Goal: Transaction & Acquisition: Purchase product/service

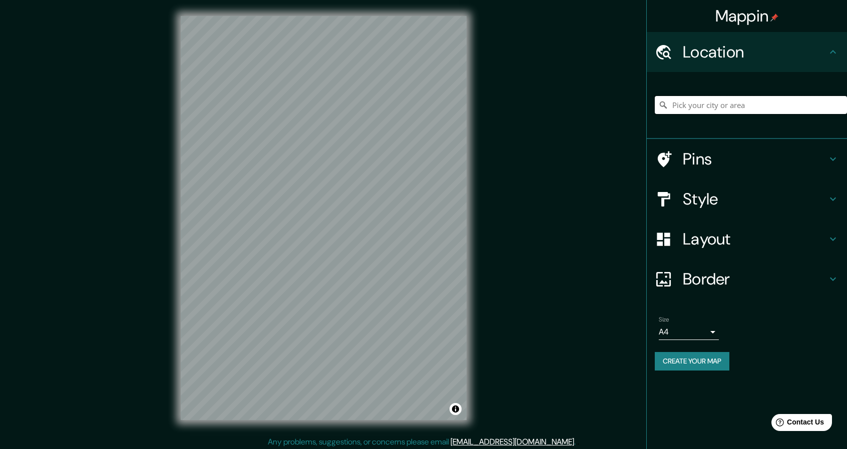
click at [721, 107] on input "Pick your city or area" at bounding box center [750, 105] width 192 height 18
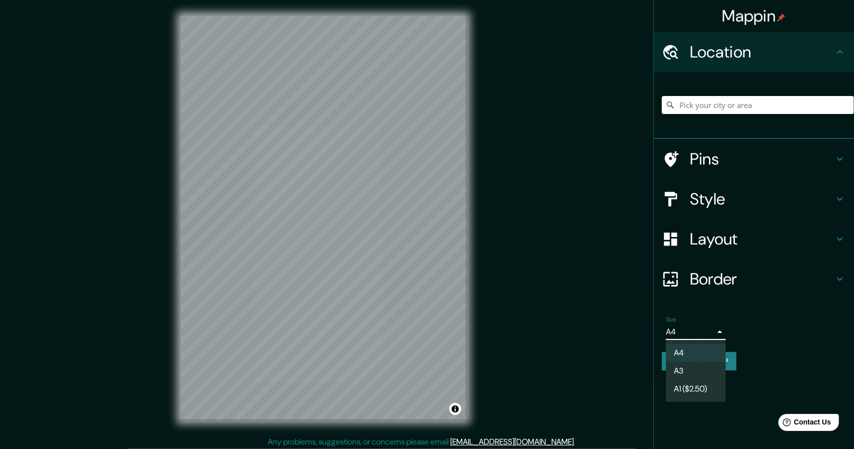
click at [696, 331] on body "Mappin Location Pins Style Layout Border Choose a border. Hint : you can make l…" at bounding box center [427, 224] width 854 height 449
click at [698, 369] on li "A3" at bounding box center [696, 371] width 60 height 18
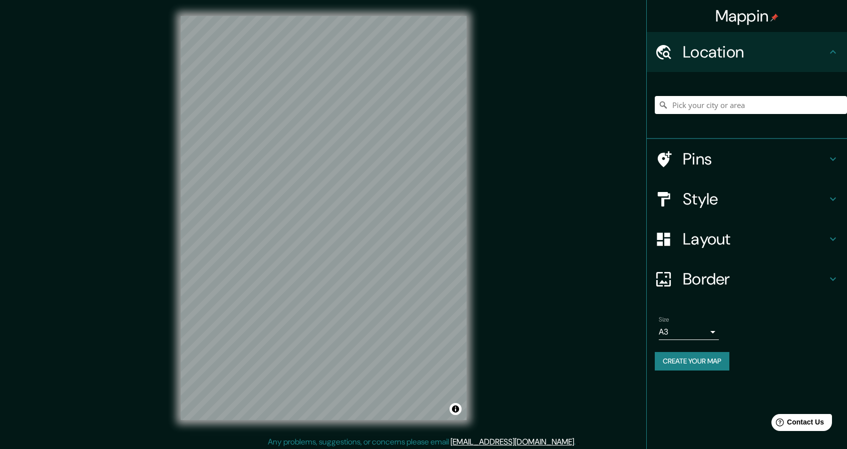
click at [749, 207] on h4 "Style" at bounding box center [754, 199] width 144 height 20
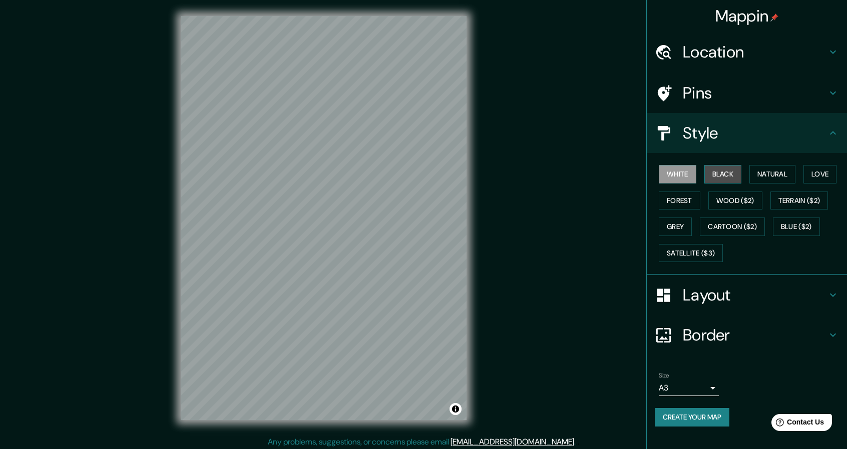
click at [725, 175] on button "Black" at bounding box center [723, 174] width 38 height 19
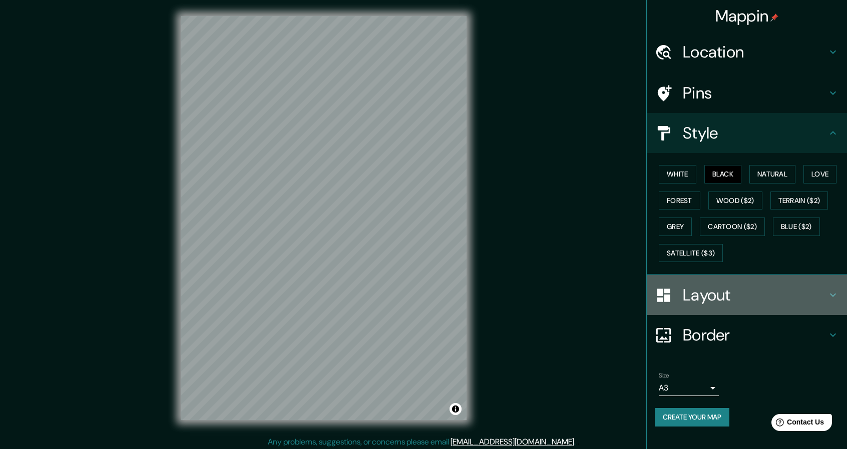
click at [746, 292] on h4 "Layout" at bounding box center [754, 295] width 144 height 20
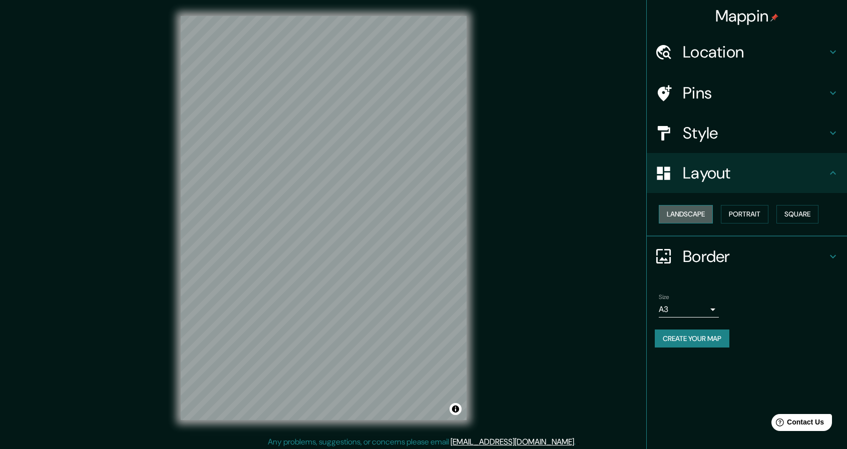
click at [695, 214] on button "Landscape" at bounding box center [685, 214] width 54 height 19
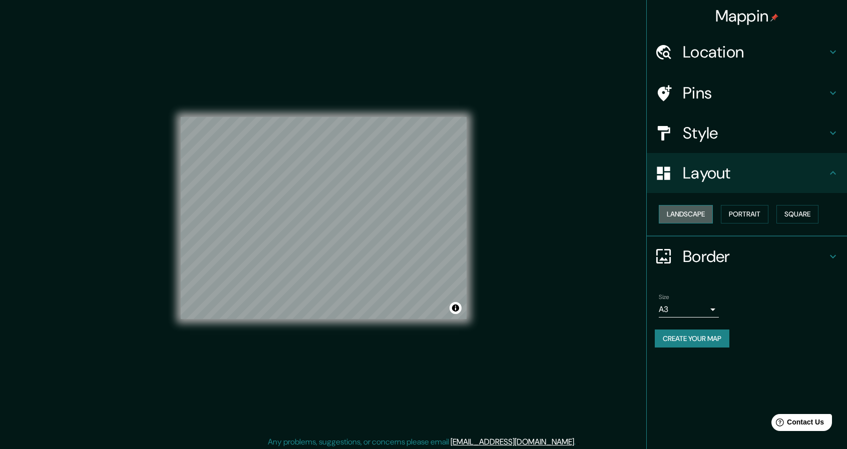
click at [695, 214] on button "Landscape" at bounding box center [685, 214] width 54 height 19
click at [741, 213] on button "Portrait" at bounding box center [745, 214] width 48 height 19
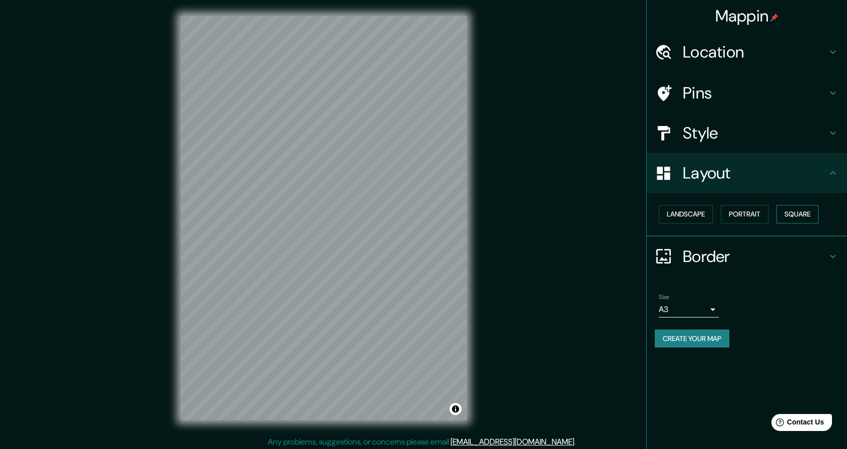
click at [799, 212] on button "Square" at bounding box center [797, 214] width 42 height 19
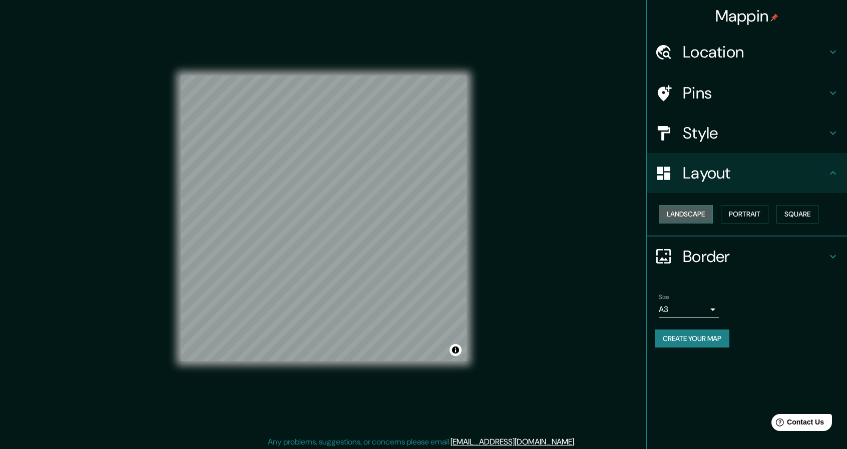
click at [692, 212] on button "Landscape" at bounding box center [685, 214] width 54 height 19
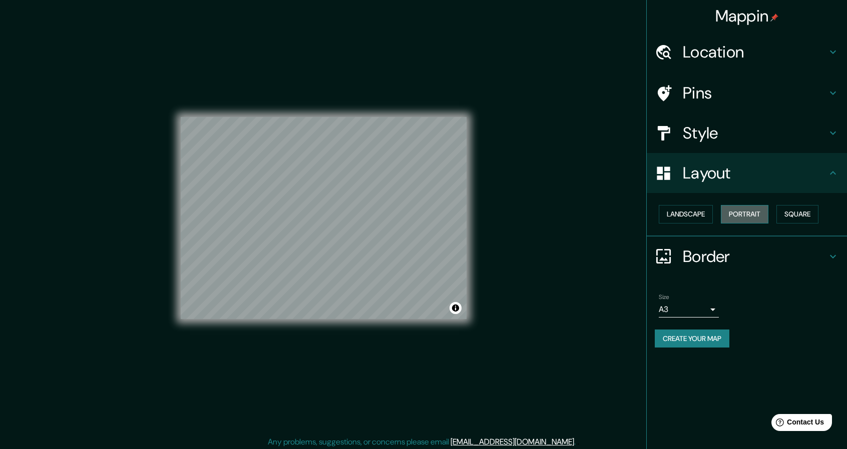
click at [731, 211] on button "Portrait" at bounding box center [745, 214] width 48 height 19
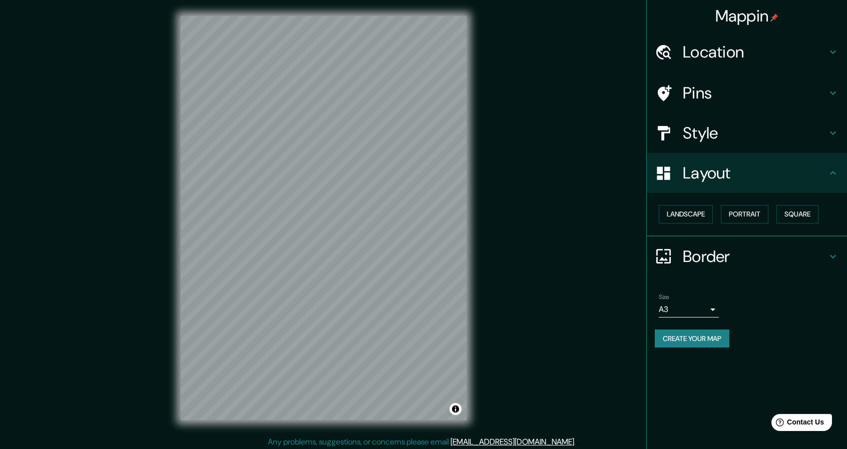
click at [701, 341] on button "Create your map" at bounding box center [691, 339] width 75 height 19
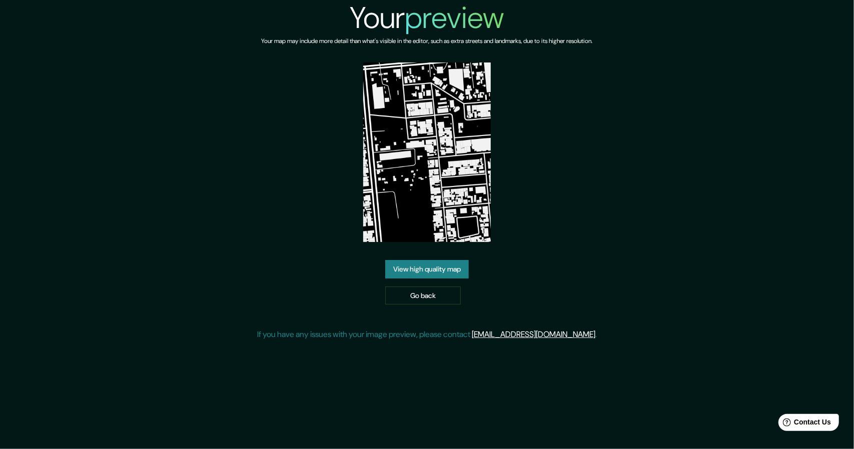
drag, startPoint x: 638, startPoint y: 133, endPoint x: 597, endPoint y: 212, distance: 89.3
click at [597, 212] on div "Your preview Your map may include more detail than what's visible in the editor…" at bounding box center [427, 174] width 340 height 349
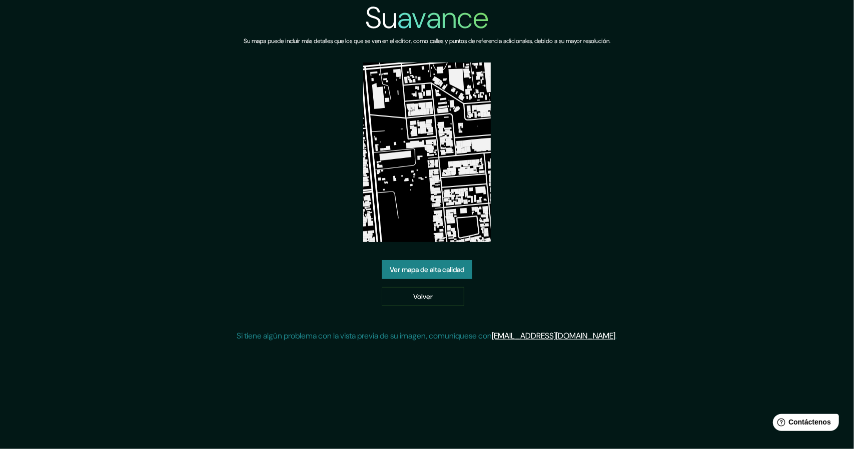
click at [662, 158] on div "Su avance Su mapa puede incluir más detalles que los que se ven en el editor, c…" at bounding box center [427, 175] width 854 height 350
click at [441, 272] on font "Ver mapa de alta calidad" at bounding box center [427, 269] width 75 height 9
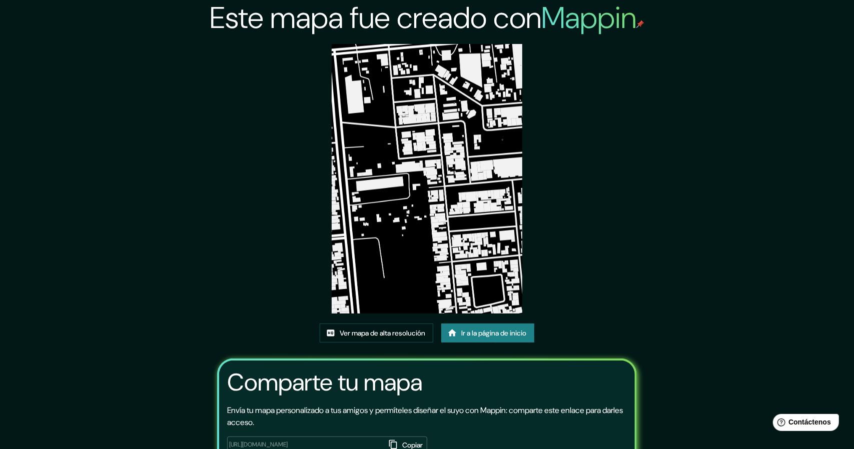
click at [402, 441] on font "Copiar" at bounding box center [412, 445] width 21 height 9
click at [356, 337] on div "Este mapa fue creado con Mappin Ver mapa de alta resolución Ir a la página de i…" at bounding box center [427, 224] width 854 height 449
click at [371, 329] on font "Ver mapa de alta resolución" at bounding box center [383, 333] width 86 height 9
click at [564, 337] on div "Este mapa fue creado con Mappin Ver mapa de alta resolución Ir a la página de i…" at bounding box center [427, 224] width 854 height 449
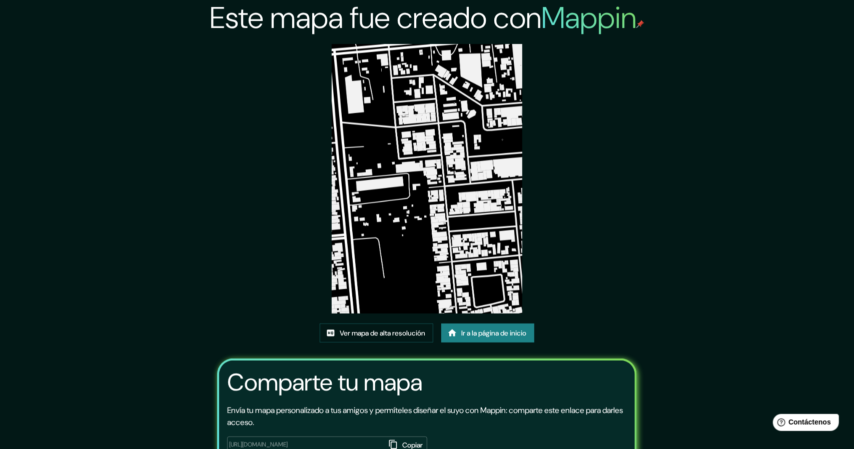
click at [499, 329] on font "Ir a la página de inicio" at bounding box center [493, 333] width 65 height 9
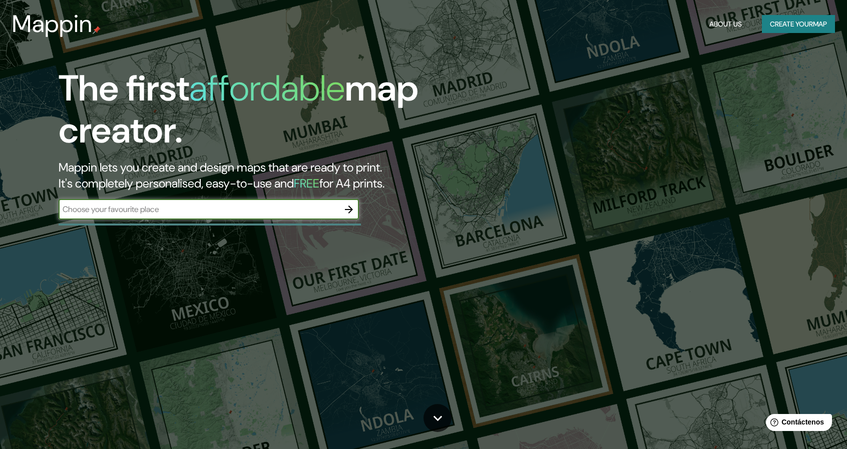
click at [173, 214] on input "text" at bounding box center [199, 210] width 280 height 12
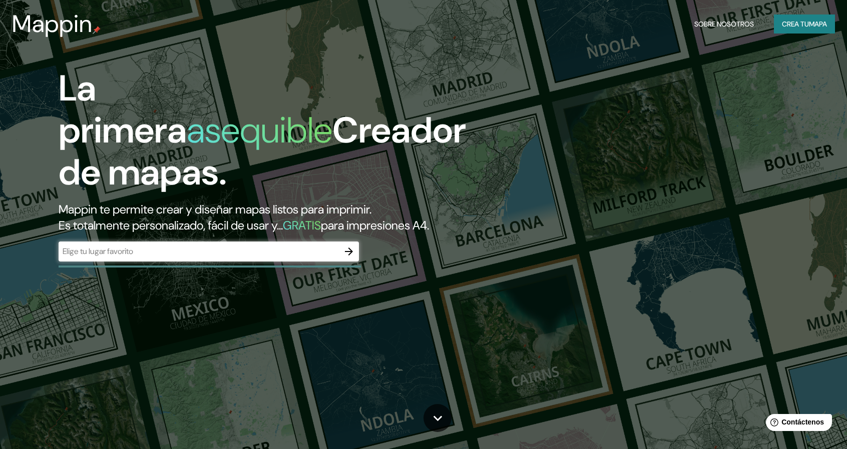
click at [291, 259] on div "​" at bounding box center [209, 252] width 300 height 20
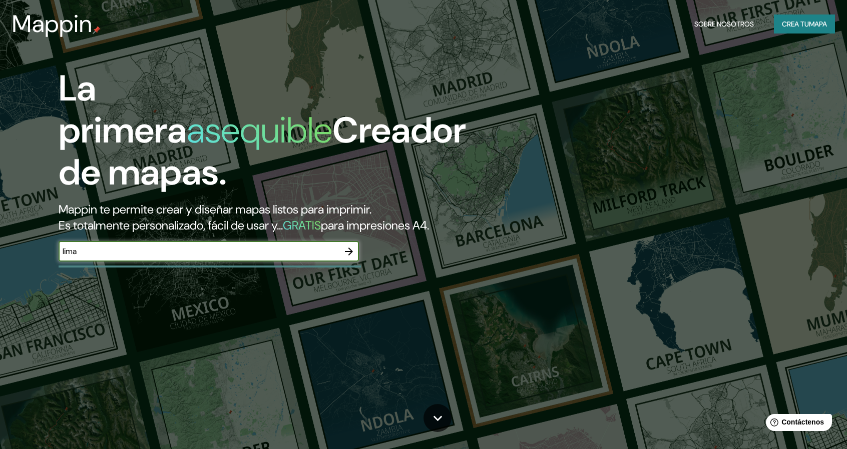
type input "lima"
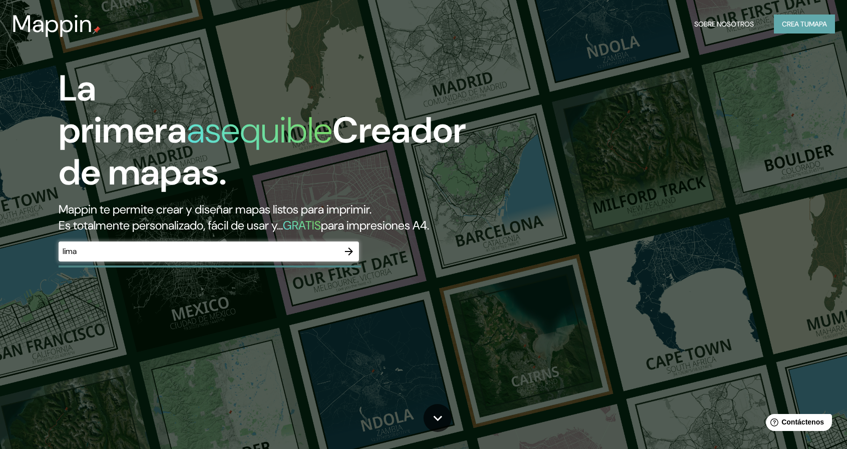
click at [803, 19] on font "Crea tu" at bounding box center [795, 24] width 27 height 13
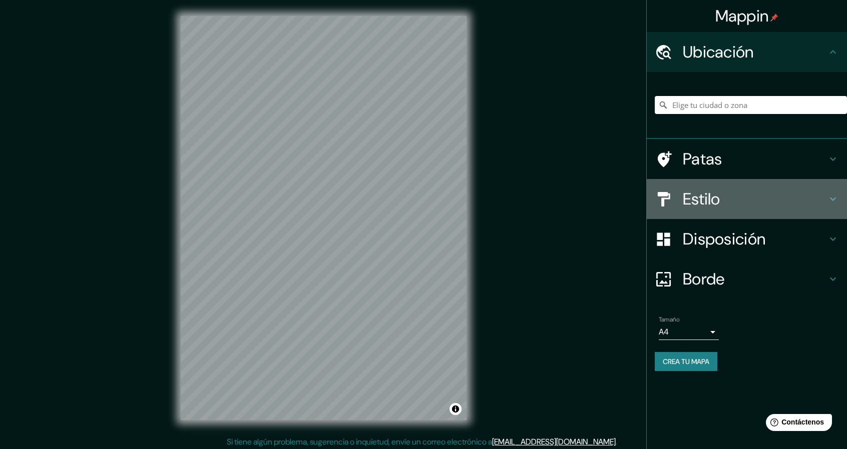
click at [714, 193] on font "Estilo" at bounding box center [701, 199] width 38 height 21
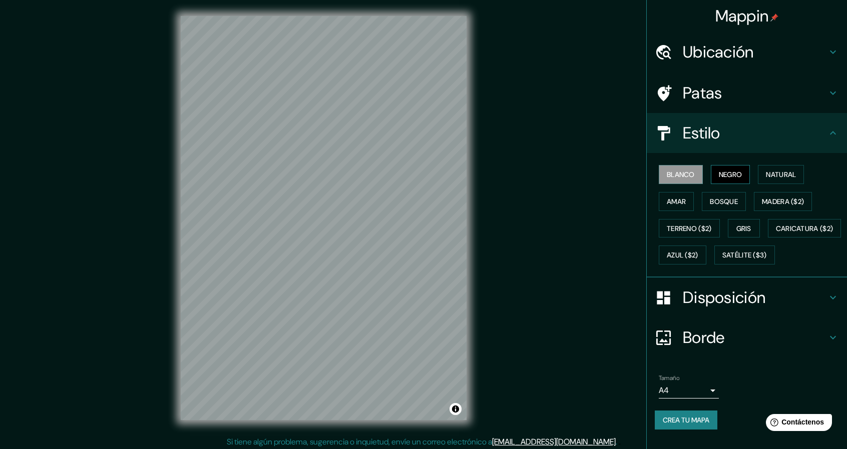
click at [733, 177] on font "Negro" at bounding box center [731, 174] width 24 height 9
click at [475, 325] on div "© Mapbox © OpenStreetMap Improve this map" at bounding box center [324, 218] width 318 height 436
click at [208, 241] on div at bounding box center [207, 237] width 8 height 8
click at [506, 325] on div "Mappin Ubicación Patas Estilo Blanco Negro Natural Amar Bosque Madera ($2) Terr…" at bounding box center [423, 226] width 847 height 452
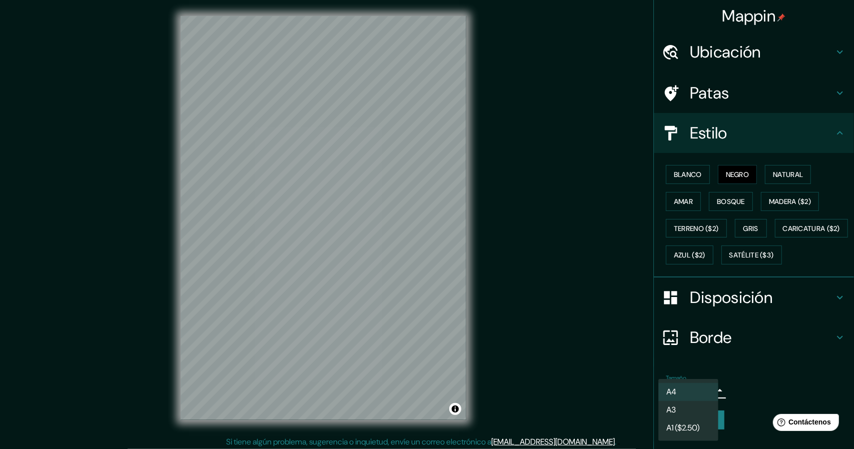
click at [693, 418] on body "Mappin Ubicación Patas Estilo Blanco Negro Natural Amar Bosque Madera ($2) Terr…" at bounding box center [427, 224] width 854 height 449
click at [691, 409] on li "A3" at bounding box center [688, 410] width 60 height 18
type input "a4"
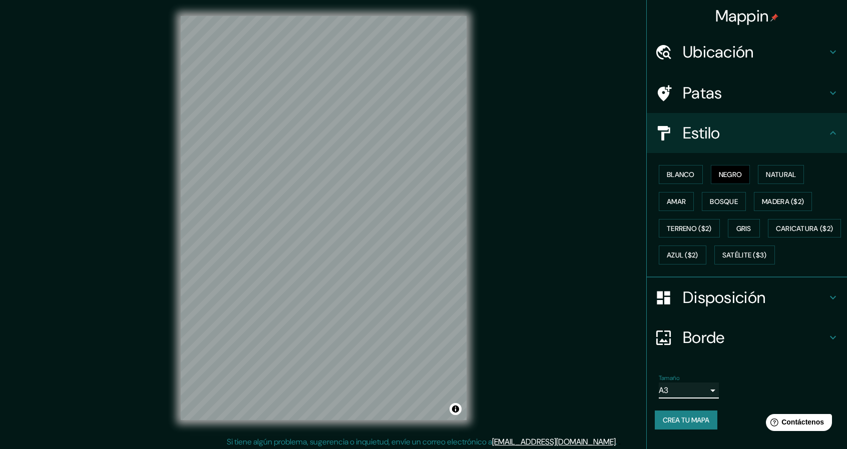
scroll to position [16, 0]
click at [687, 425] on font "Crea tu mapa" at bounding box center [685, 420] width 47 height 9
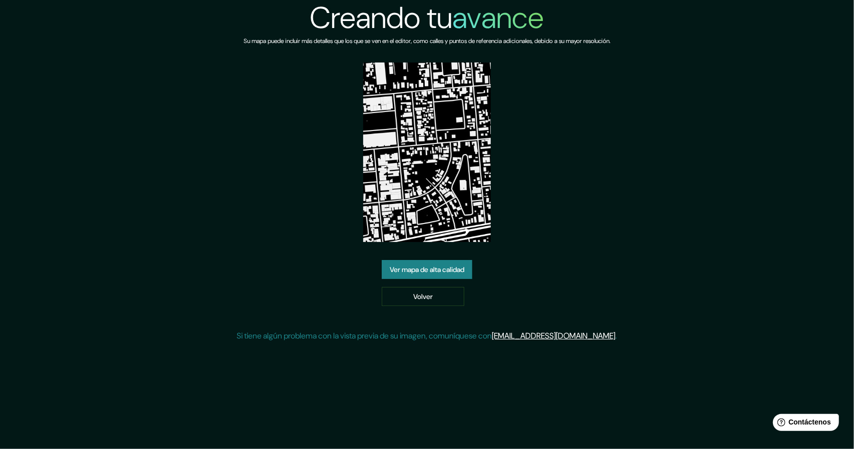
click at [439, 272] on font "Ver mapa de alta calidad" at bounding box center [427, 269] width 75 height 9
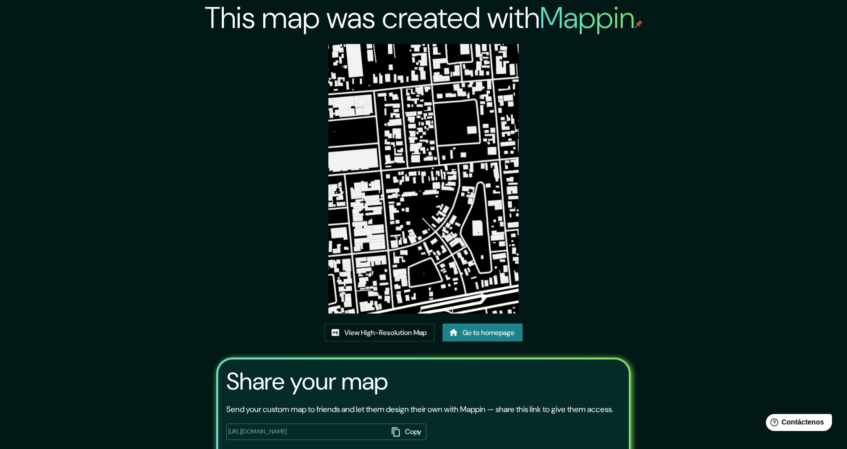
click at [407, 189] on img at bounding box center [423, 179] width 191 height 270
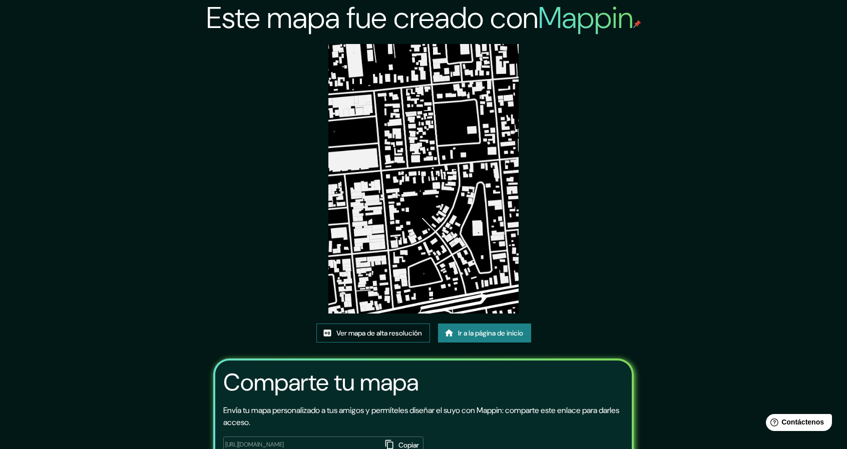
click at [379, 333] on font "Ver mapa de alta resolución" at bounding box center [379, 333] width 86 height 9
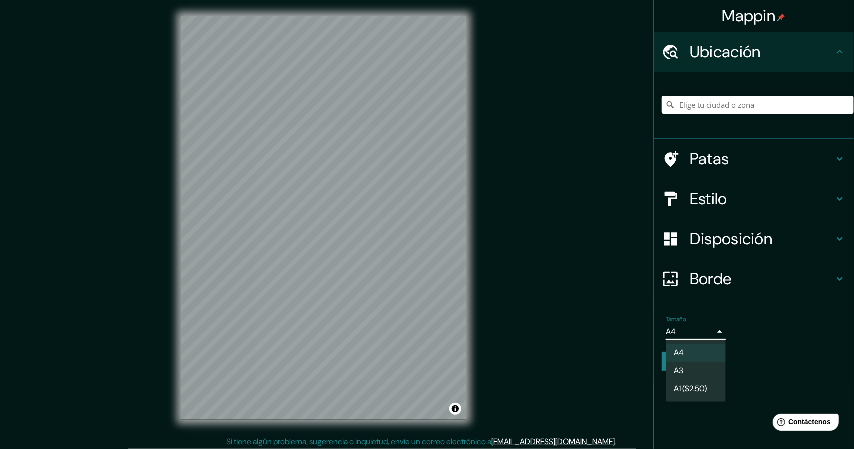
click at [708, 333] on body "Mappin Ubicación Patas Estilo Disposición Borde Elige un borde. Consejo : puede…" at bounding box center [427, 224] width 854 height 449
click at [695, 372] on li "A3" at bounding box center [696, 372] width 60 height 19
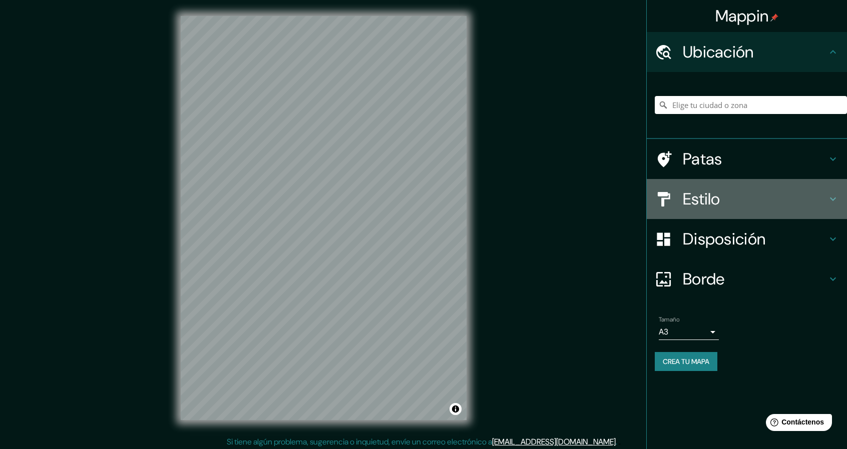
click at [708, 200] on font "Estilo" at bounding box center [701, 199] width 38 height 21
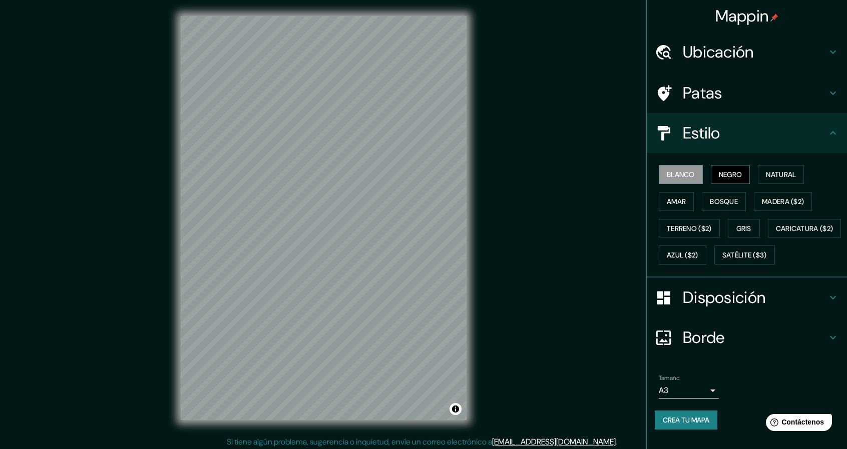
click at [731, 176] on font "Negro" at bounding box center [731, 174] width 24 height 9
click at [783, 388] on ul "Ubicación Patas Estilo Blanco Negro Natural Amar Bosque Madera ($2) Terreno ($2…" at bounding box center [746, 237] width 200 height 410
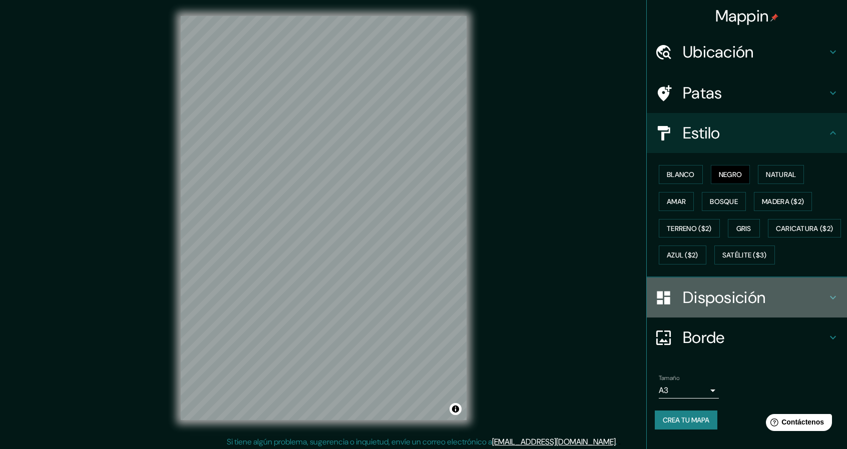
click at [720, 308] on font "Disposición" at bounding box center [723, 297] width 83 height 21
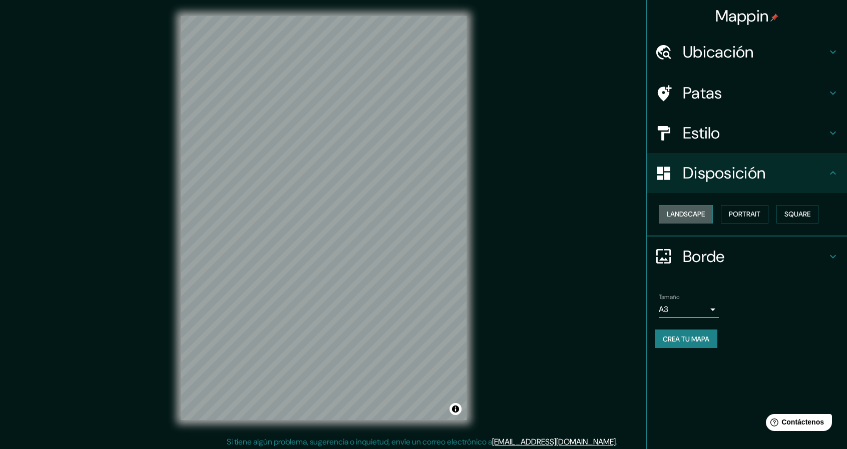
click at [685, 211] on button "Landscape" at bounding box center [685, 214] width 54 height 19
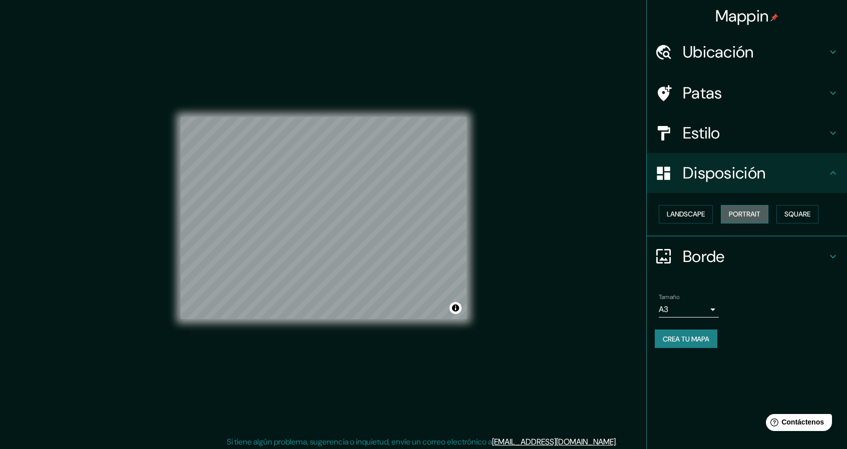
click at [738, 214] on button "Portrait" at bounding box center [745, 214] width 48 height 19
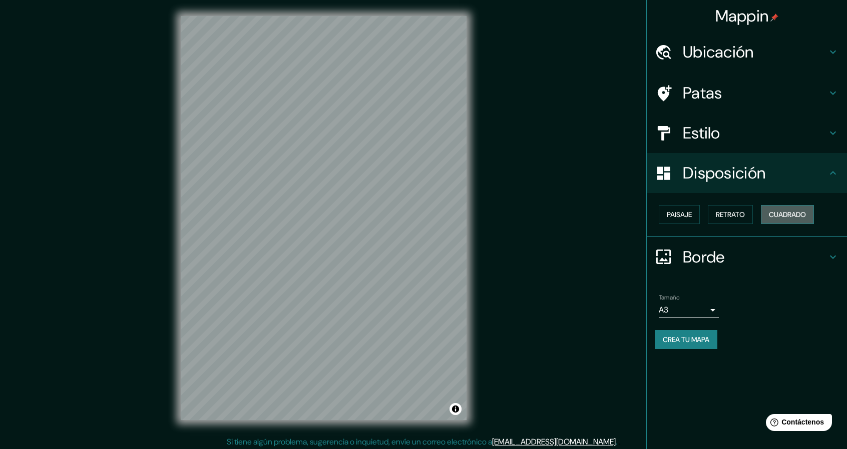
click at [801, 211] on font "Cuadrado" at bounding box center [787, 214] width 37 height 9
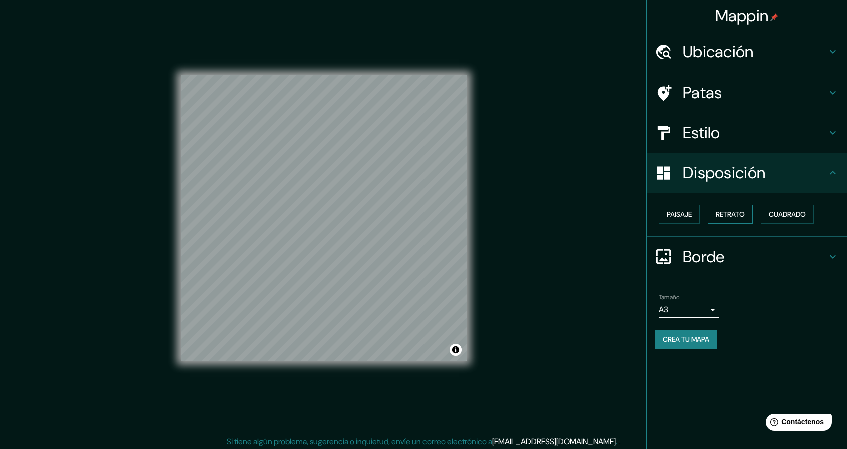
click at [734, 213] on font "Retrato" at bounding box center [730, 214] width 29 height 9
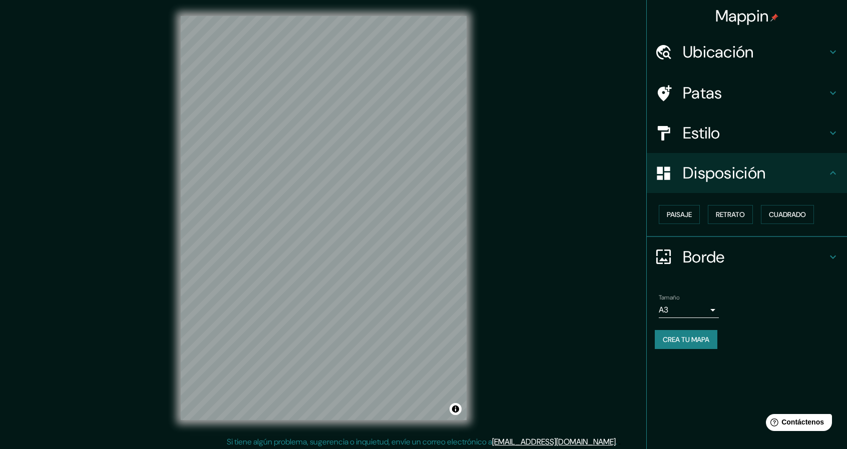
click at [523, 230] on div "Mappin Ubicación Patas Estilo Disposición Paisaje Retrato Cuadrado Borde Elige …" at bounding box center [423, 226] width 847 height 452
click at [707, 341] on font "Crea tu mapa" at bounding box center [685, 339] width 47 height 9
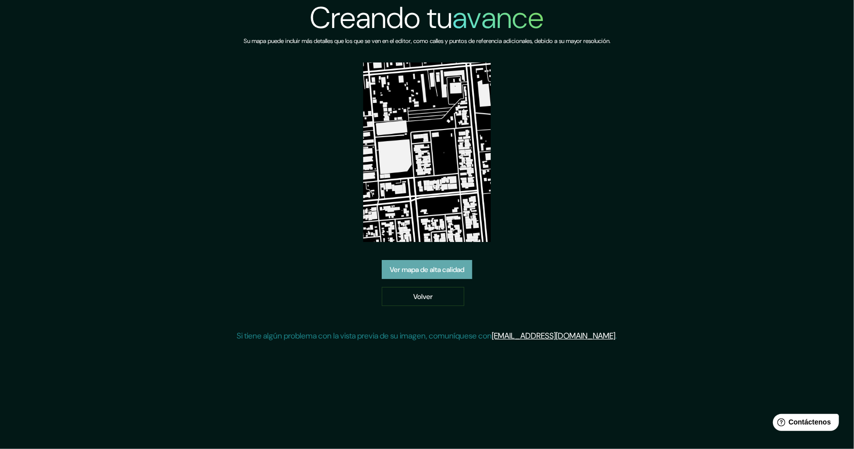
click at [424, 272] on font "Ver mapa de alta calidad" at bounding box center [427, 269] width 75 height 9
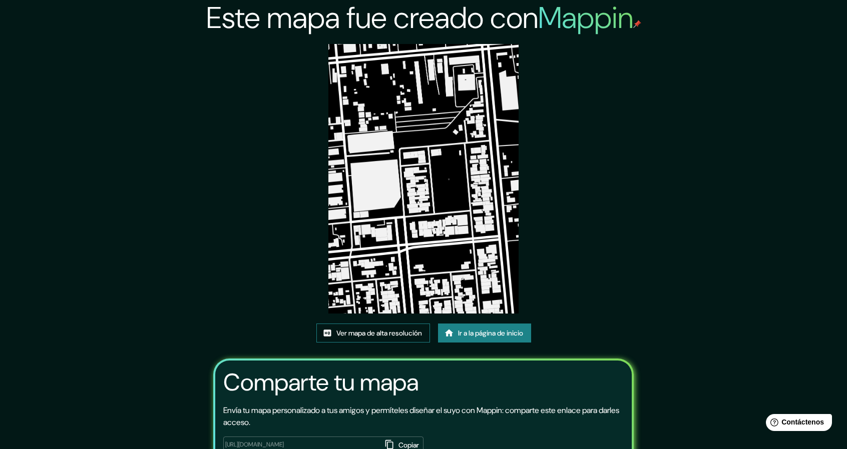
click at [391, 333] on font "Ver mapa de alta resolución" at bounding box center [379, 333] width 86 height 9
click at [428, 217] on img at bounding box center [423, 179] width 191 height 270
click at [636, 160] on div "Este mapa fue creado con Mappin Ver mapa de alta resolución Ir a la página de i…" at bounding box center [423, 260] width 444 height 521
click at [419, 292] on img at bounding box center [423, 179] width 191 height 270
drag, startPoint x: 375, startPoint y: 223, endPoint x: 610, endPoint y: 177, distance: 240.1
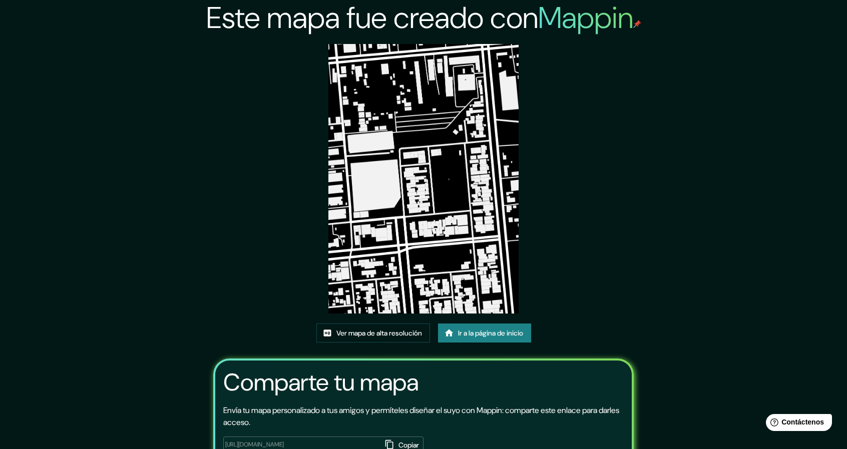
click at [610, 177] on div "Este mapa fue creado con Mappin Ver mapa de alta resolución Ir a la página de i…" at bounding box center [423, 260] width 444 height 521
click at [425, 220] on img at bounding box center [423, 179] width 191 height 270
click at [383, 331] on font "Ver mapa de alta resolución" at bounding box center [379, 333] width 86 height 9
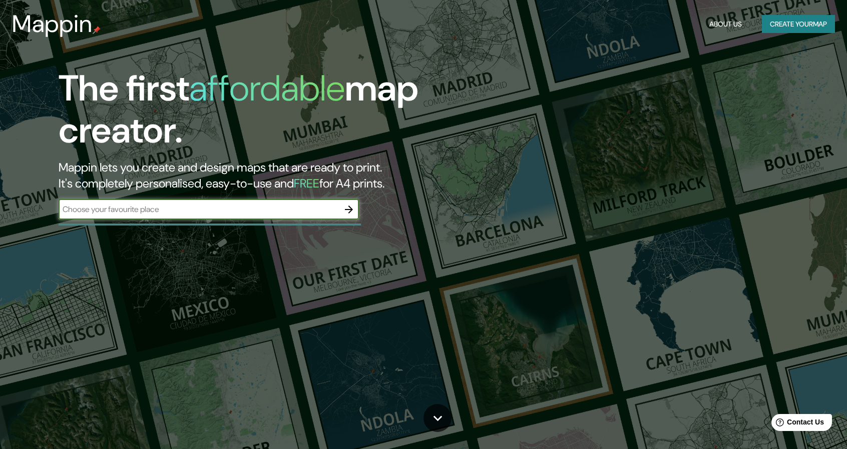
click at [178, 213] on input "text" at bounding box center [199, 210] width 280 height 12
type input "lima"
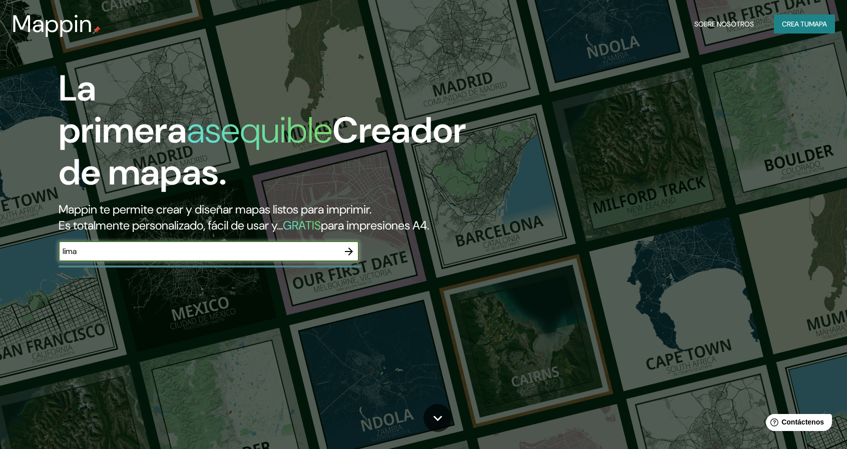
click at [349, 255] on icon "button" at bounding box center [349, 252] width 8 height 8
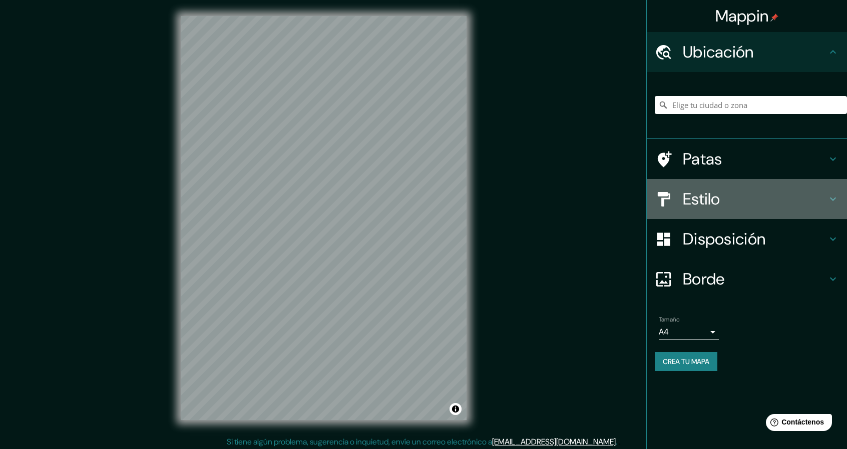
click at [714, 205] on font "Estilo" at bounding box center [701, 199] width 38 height 21
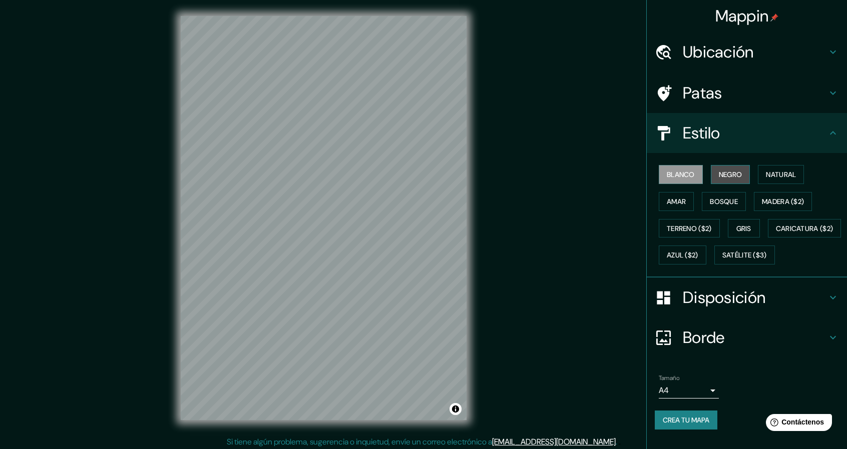
click at [728, 173] on font "Negro" at bounding box center [731, 174] width 24 height 9
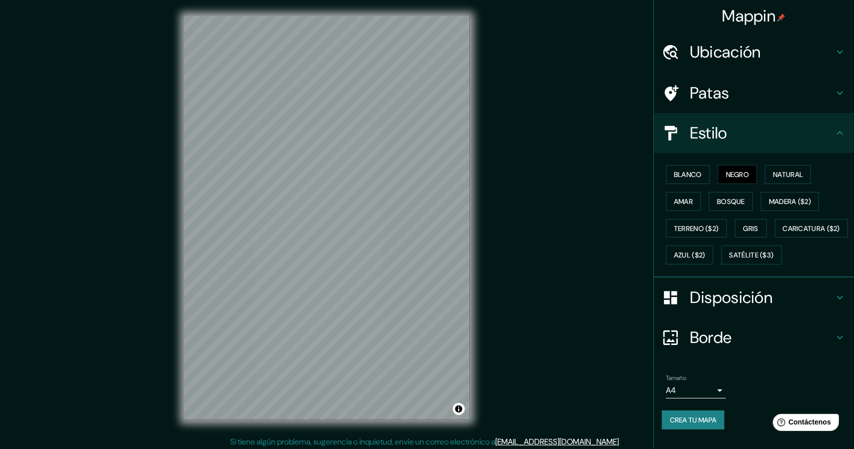
click at [691, 418] on body "Mappin Ubicación Patas Estilo Blanco Negro Natural [PERSON_NAME] ($2) Terreno (…" at bounding box center [427, 224] width 854 height 449
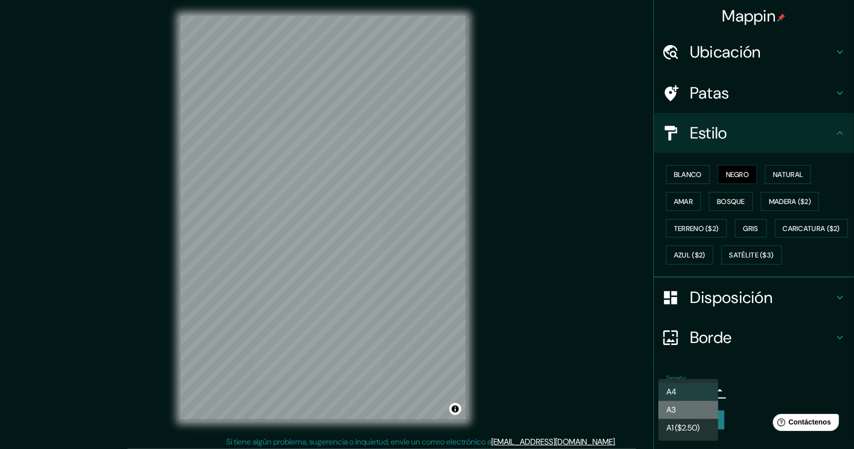
click at [691, 411] on li "A3" at bounding box center [688, 410] width 60 height 18
type input "a4"
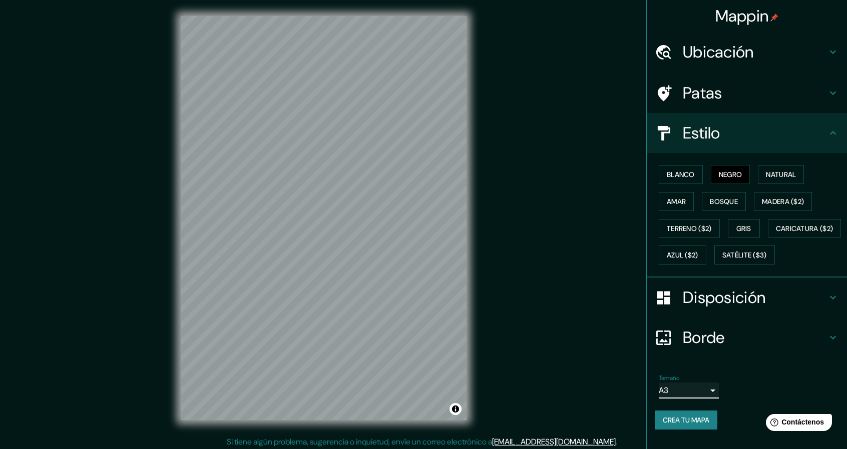
scroll to position [16, 0]
click at [679, 425] on font "Crea tu mapa" at bounding box center [685, 420] width 47 height 9
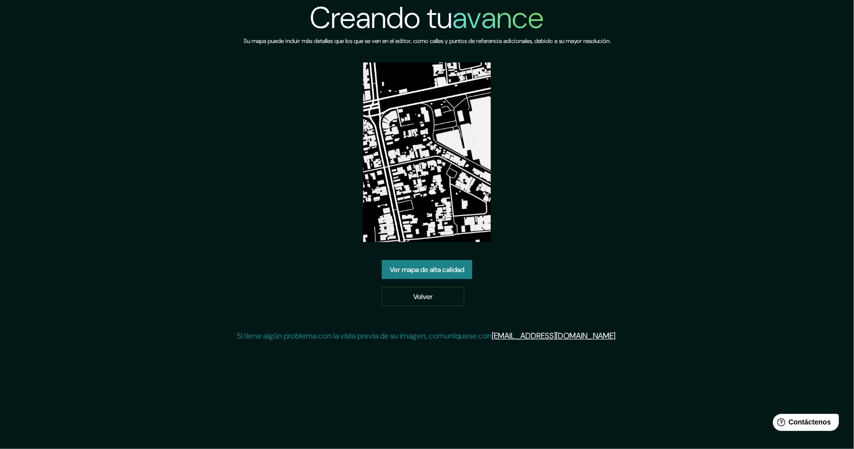
click at [435, 271] on font "Ver mapa de alta calidad" at bounding box center [427, 269] width 75 height 9
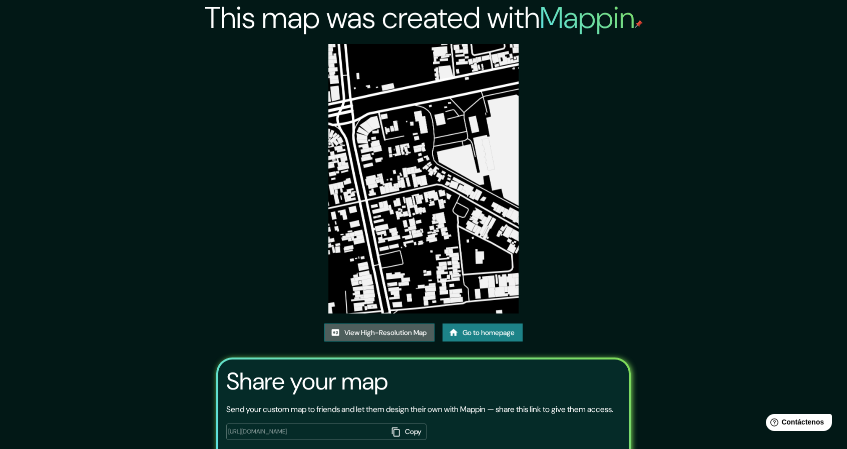
click at [381, 330] on link "View High-Resolution Map" at bounding box center [379, 333] width 110 height 19
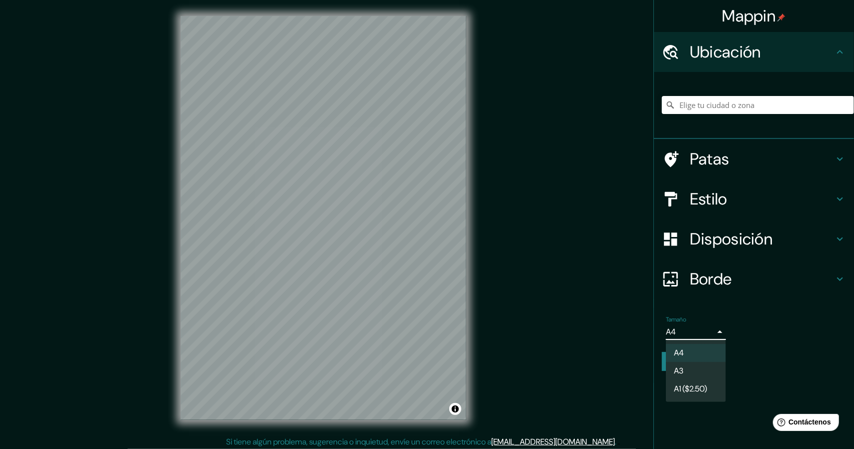
click at [708, 333] on body "Mappin Ubicación Patas Estilo Disposición Borde Elige un borde. Consejo : puede…" at bounding box center [427, 224] width 854 height 449
click at [684, 370] on li "A3" at bounding box center [696, 372] width 60 height 19
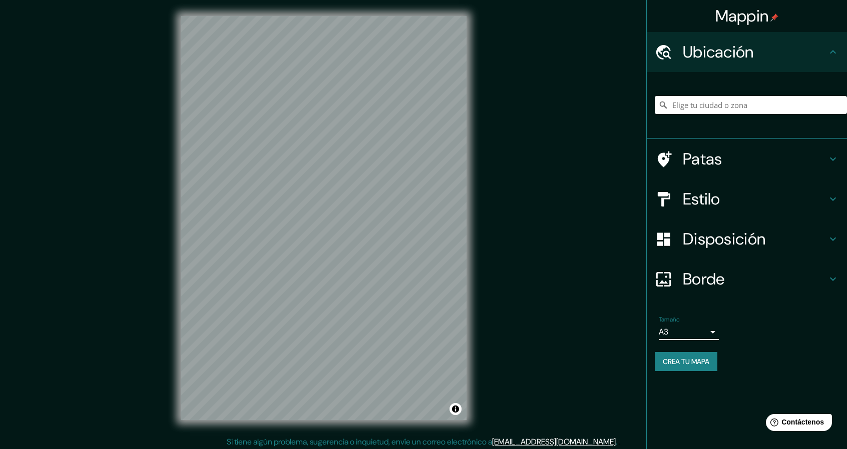
click at [704, 195] on font "Estilo" at bounding box center [701, 199] width 38 height 21
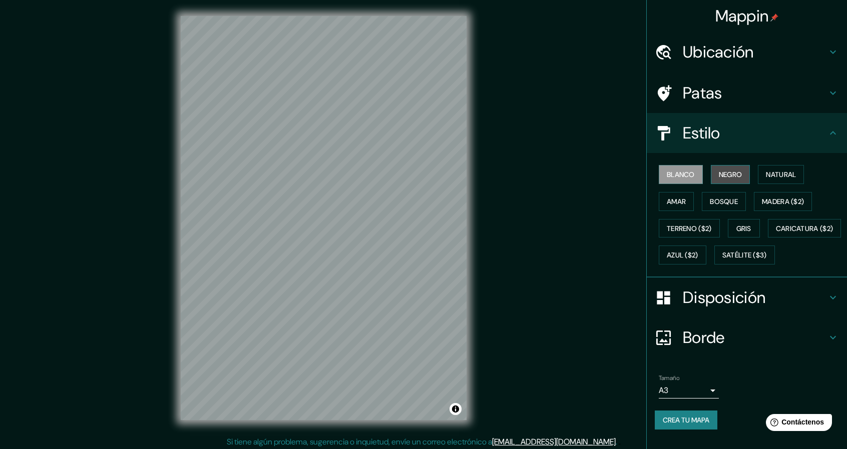
click at [721, 174] on font "Negro" at bounding box center [731, 174] width 24 height 9
click at [684, 425] on font "Crea tu mapa" at bounding box center [685, 420] width 47 height 9
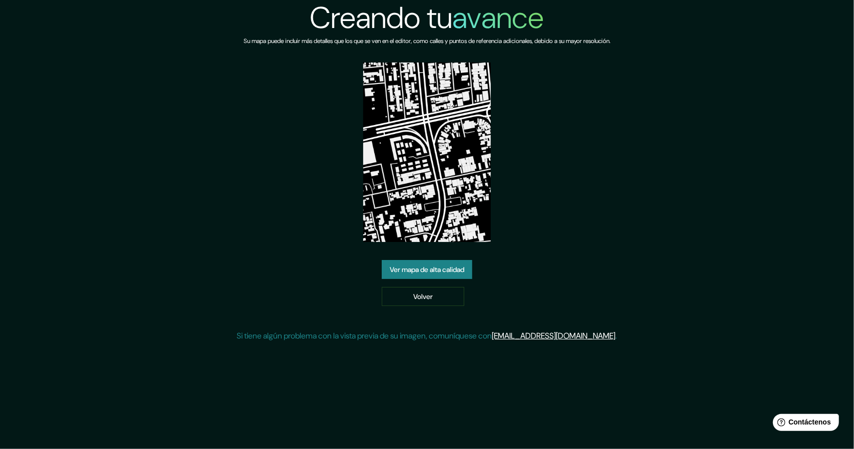
click at [403, 271] on font "Ver mapa de alta calidad" at bounding box center [427, 269] width 75 height 9
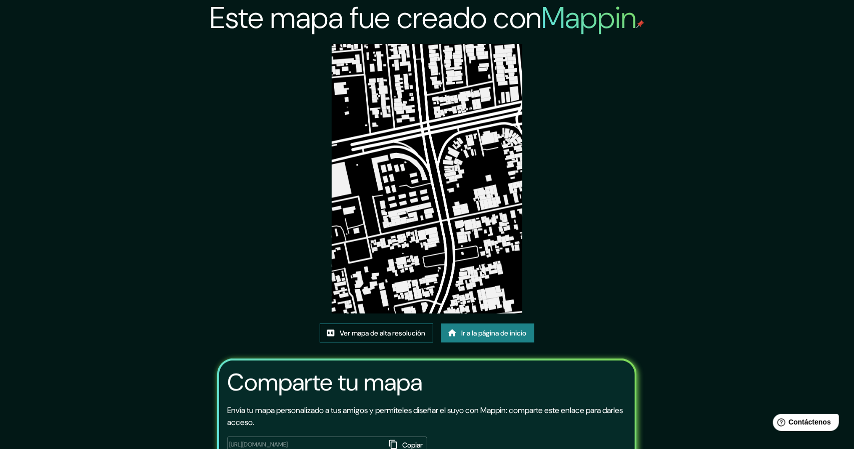
click at [381, 329] on font "Ver mapa de alta resolución" at bounding box center [383, 333] width 86 height 9
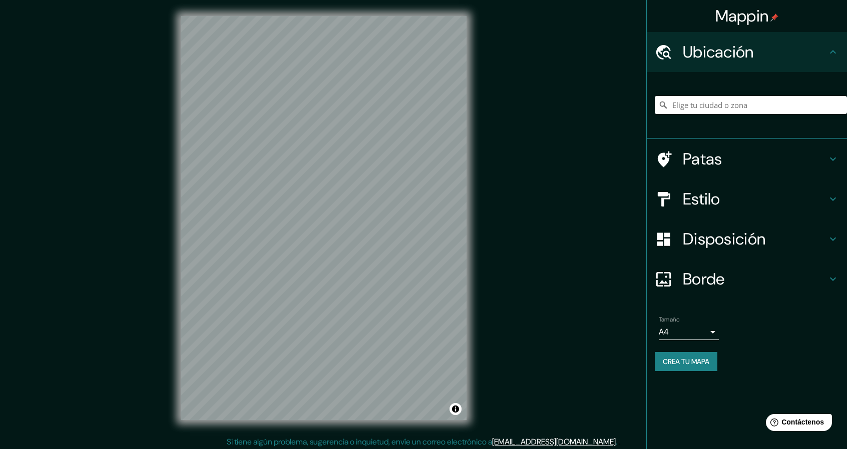
click at [695, 332] on body "Mappin Ubicación Patas Estilo Disposición Borde Elige un borde. Consejo : puede…" at bounding box center [423, 224] width 847 height 449
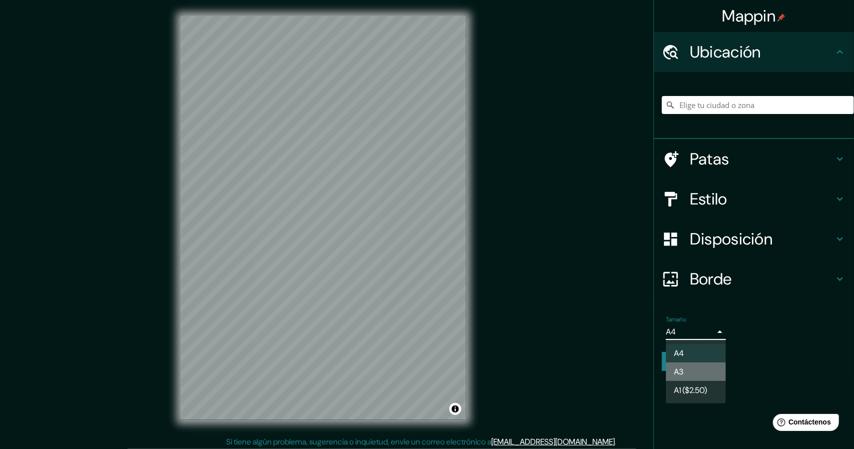
click at [689, 374] on li "A3" at bounding box center [696, 372] width 60 height 19
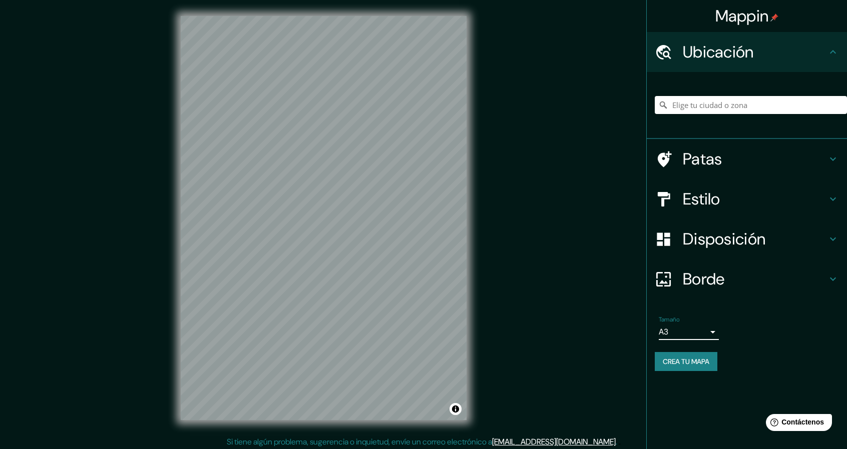
click at [704, 196] on font "Estilo" at bounding box center [701, 199] width 38 height 21
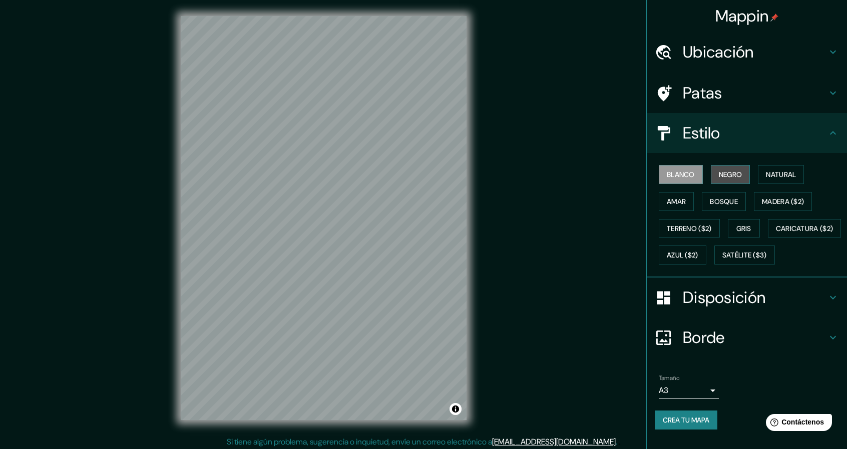
click at [724, 174] on font "Negro" at bounding box center [731, 174] width 24 height 9
click at [686, 425] on font "Crea tu mapa" at bounding box center [685, 420] width 47 height 9
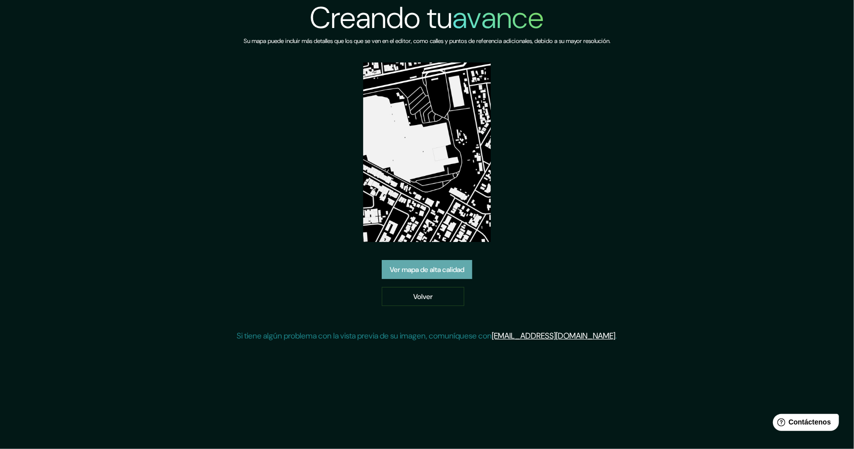
click at [439, 273] on font "Ver mapa de alta calidad" at bounding box center [427, 269] width 75 height 9
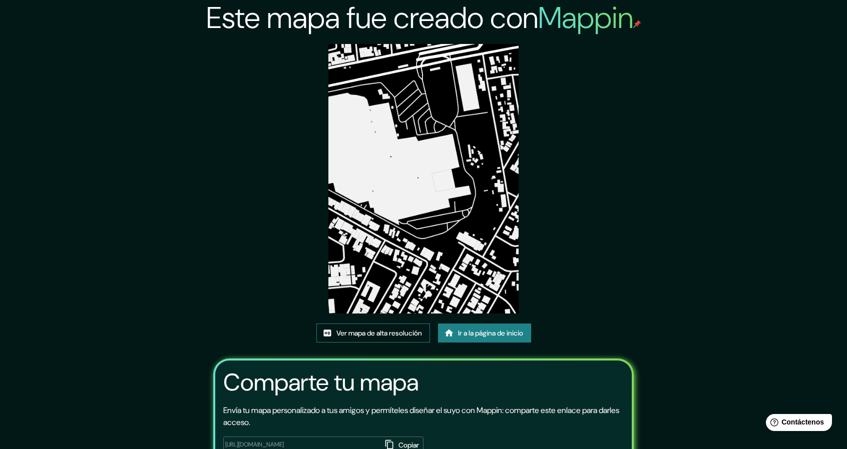
click at [388, 333] on font "Ver mapa de alta resolución" at bounding box center [379, 333] width 86 height 9
